Goal: Task Accomplishment & Management: Manage account settings

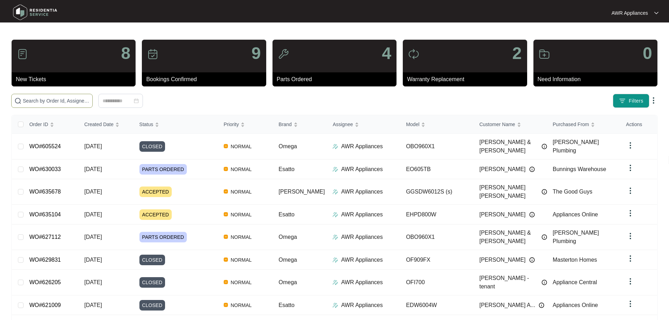
paste input "630033"
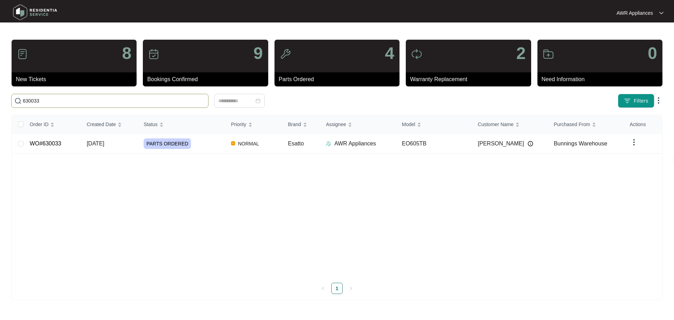
type input "630033"
click at [91, 146] on span "[DATE]" at bounding box center [96, 143] width 18 height 6
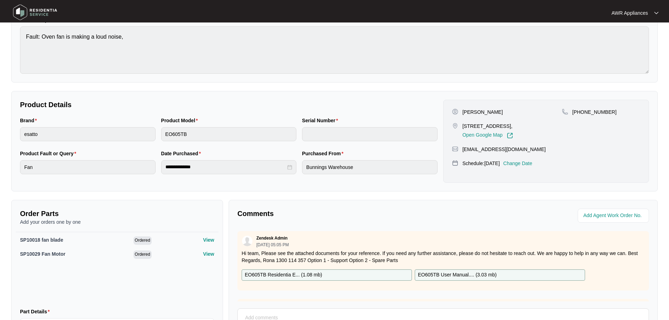
scroll to position [147, 0]
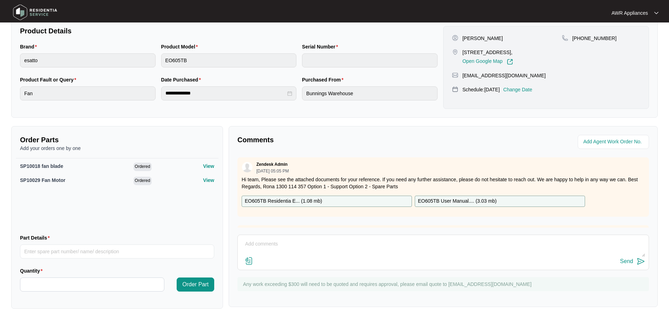
click at [279, 240] on textarea at bounding box center [443, 247] width 404 height 18
type textarea "Part arrived, have left a message for customer to call us."
click at [626, 262] on div "Send" at bounding box center [626, 261] width 13 height 6
click at [18, 9] on img at bounding box center [35, 12] width 49 height 21
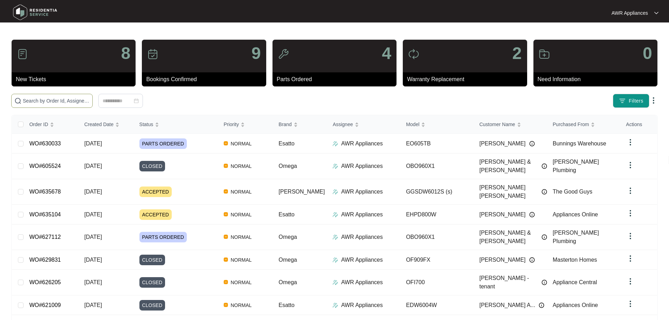
paste input "630033"
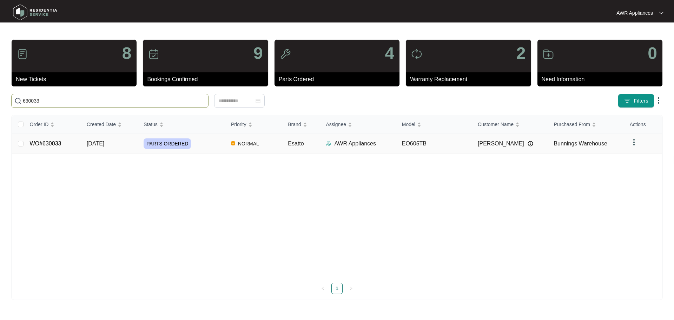
type input "630033"
click at [118, 146] on td "[DATE]" at bounding box center [109, 144] width 57 height 20
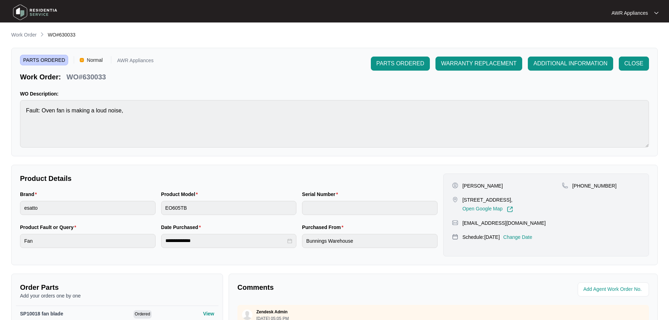
click at [532, 238] on p "Change Date" at bounding box center [517, 236] width 29 height 7
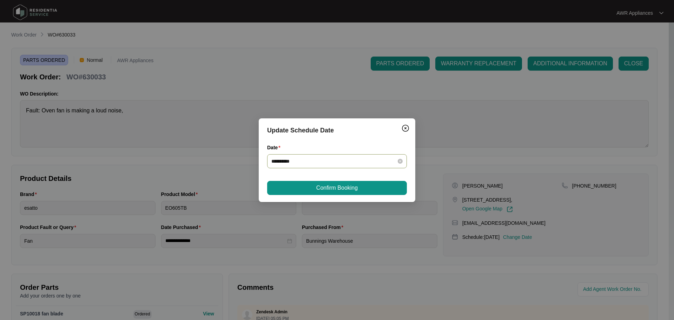
click at [404, 162] on div "**********" at bounding box center [337, 161] width 140 height 14
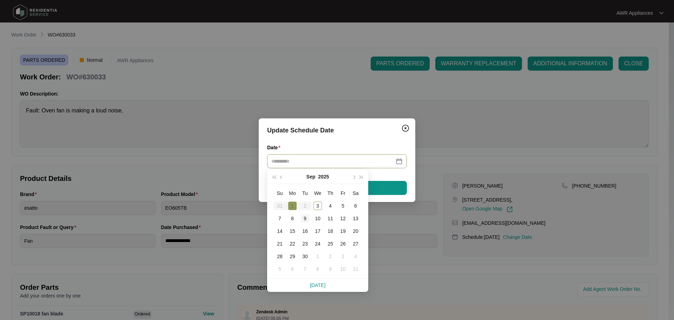
click at [304, 218] on div "9" at bounding box center [305, 218] width 8 height 8
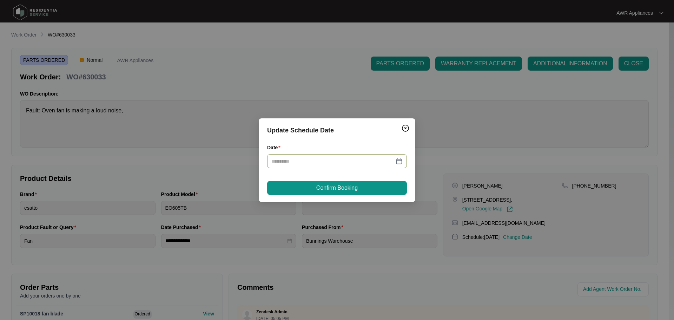
type input "**********"
click at [338, 189] on span "Confirm Booking" at bounding box center [336, 188] width 41 height 8
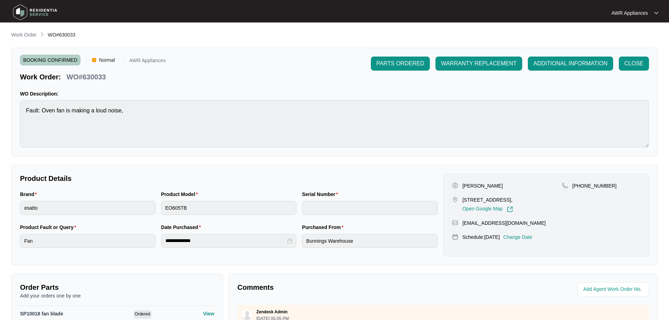
click at [23, 14] on img at bounding box center [35, 12] width 49 height 21
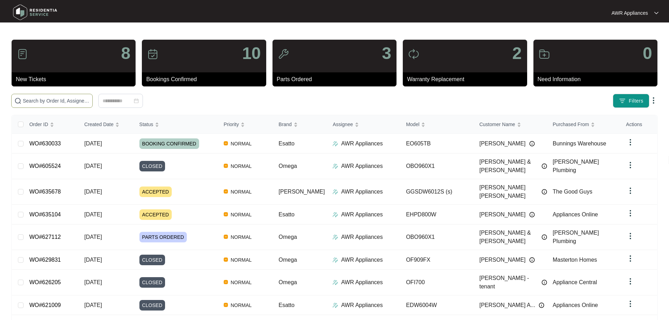
paste input "635104"
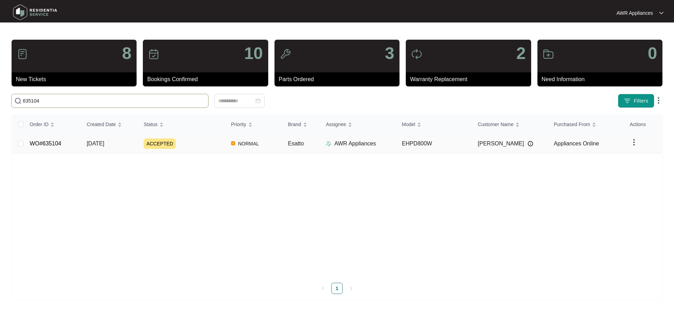
type input "635104"
click at [104, 143] on span "[DATE]" at bounding box center [96, 143] width 18 height 6
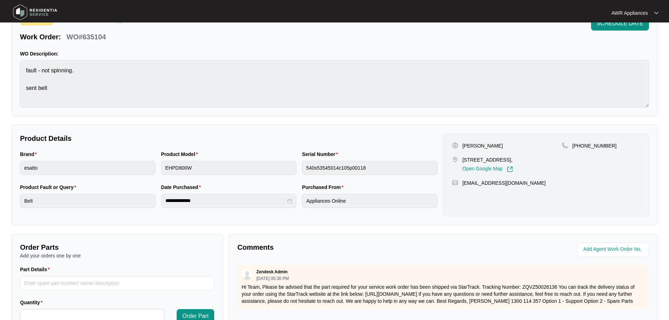
scroll to position [146, 0]
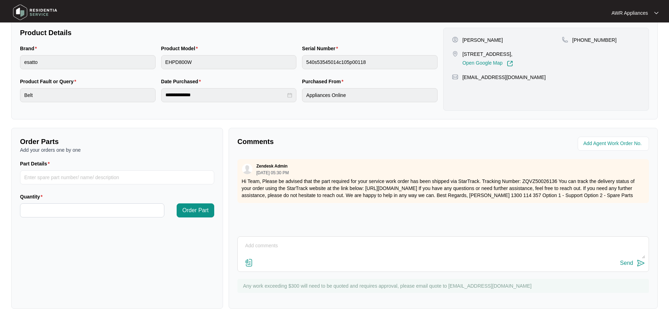
click at [282, 243] on textarea at bounding box center [443, 249] width 404 height 18
type textarea "Part arrived, have left a message for customer to call us"
click at [625, 262] on div "Send" at bounding box center [626, 263] width 13 height 6
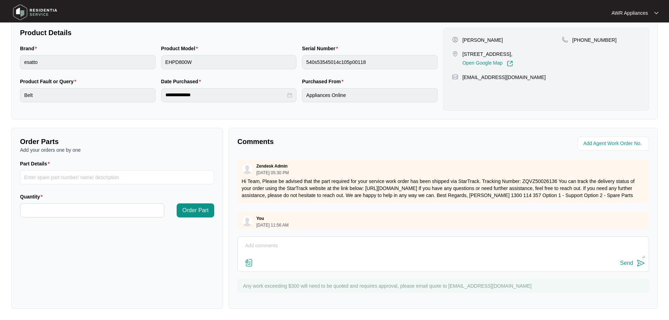
click at [22, 10] on img at bounding box center [35, 12] width 49 height 21
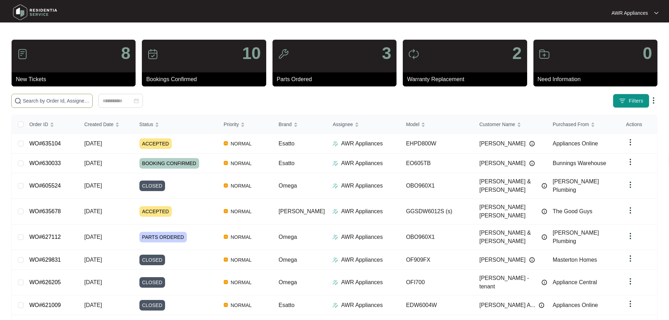
paste input "635104"
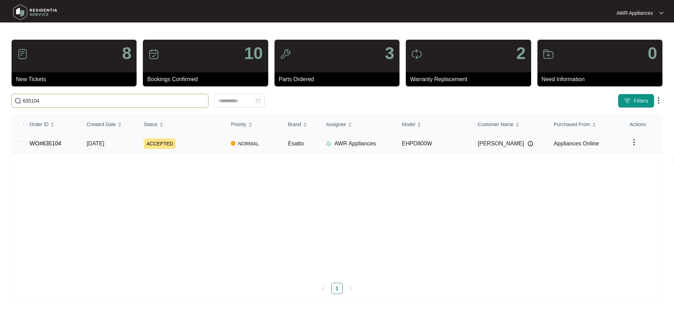
type input "635104"
click at [104, 146] on span "[DATE]" at bounding box center [96, 143] width 18 height 6
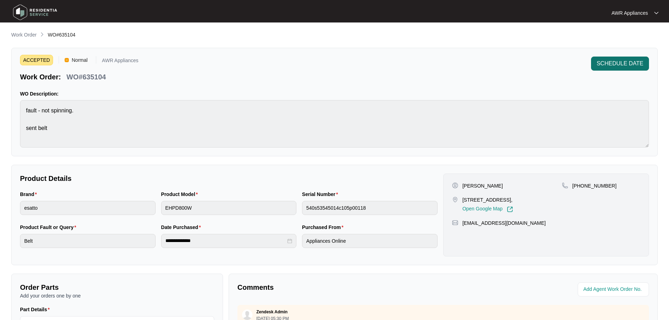
click at [623, 62] on span "SCHEDULE DATE" at bounding box center [620, 63] width 47 height 8
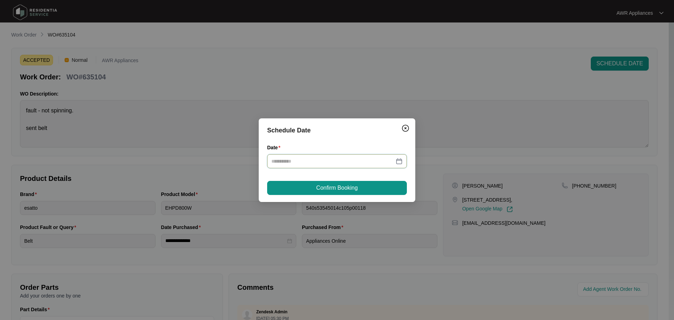
click at [305, 160] on input "Date" at bounding box center [332, 161] width 123 height 8
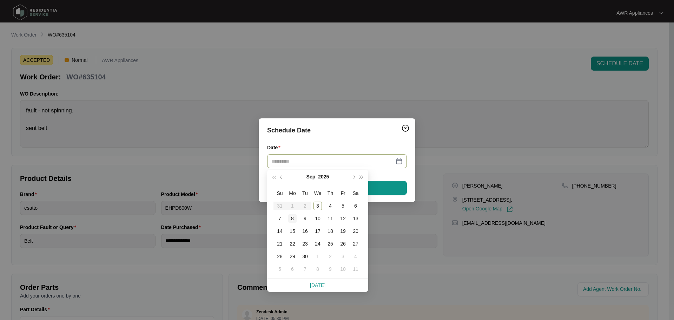
click at [292, 219] on div "8" at bounding box center [292, 218] width 8 height 8
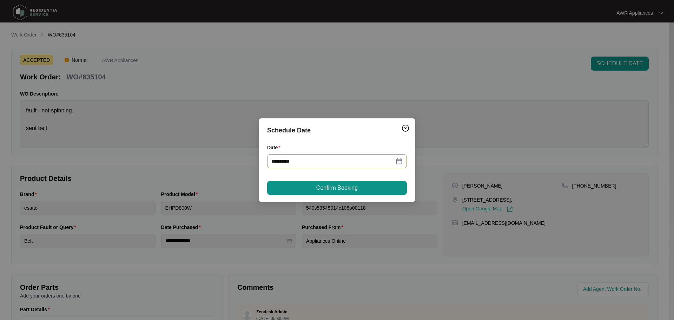
type input "**********"
click at [342, 187] on span "Confirm Booking" at bounding box center [336, 188] width 41 height 8
